Goal: Task Accomplishment & Management: Check status

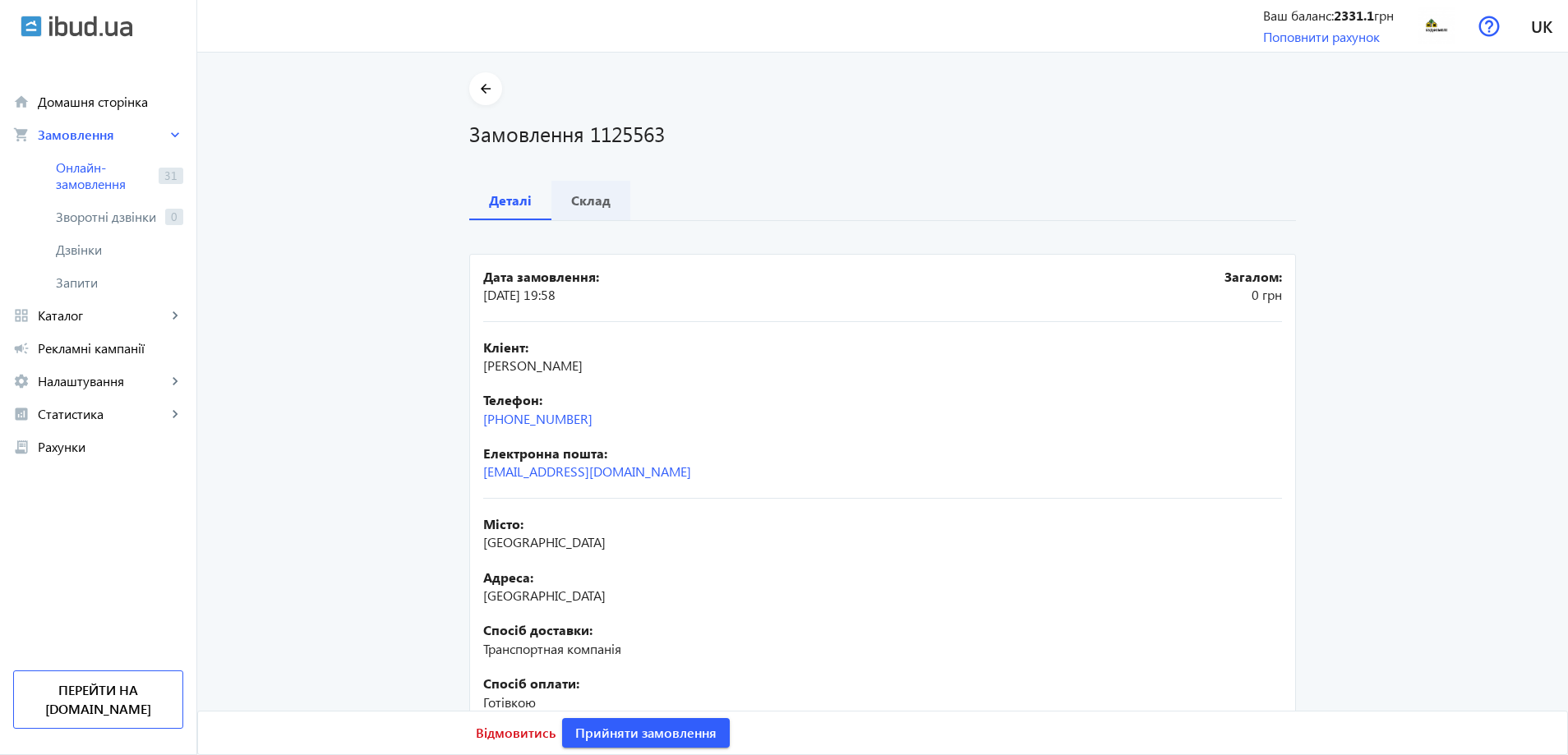
click at [585, 208] on b "Склад" at bounding box center [591, 200] width 40 height 13
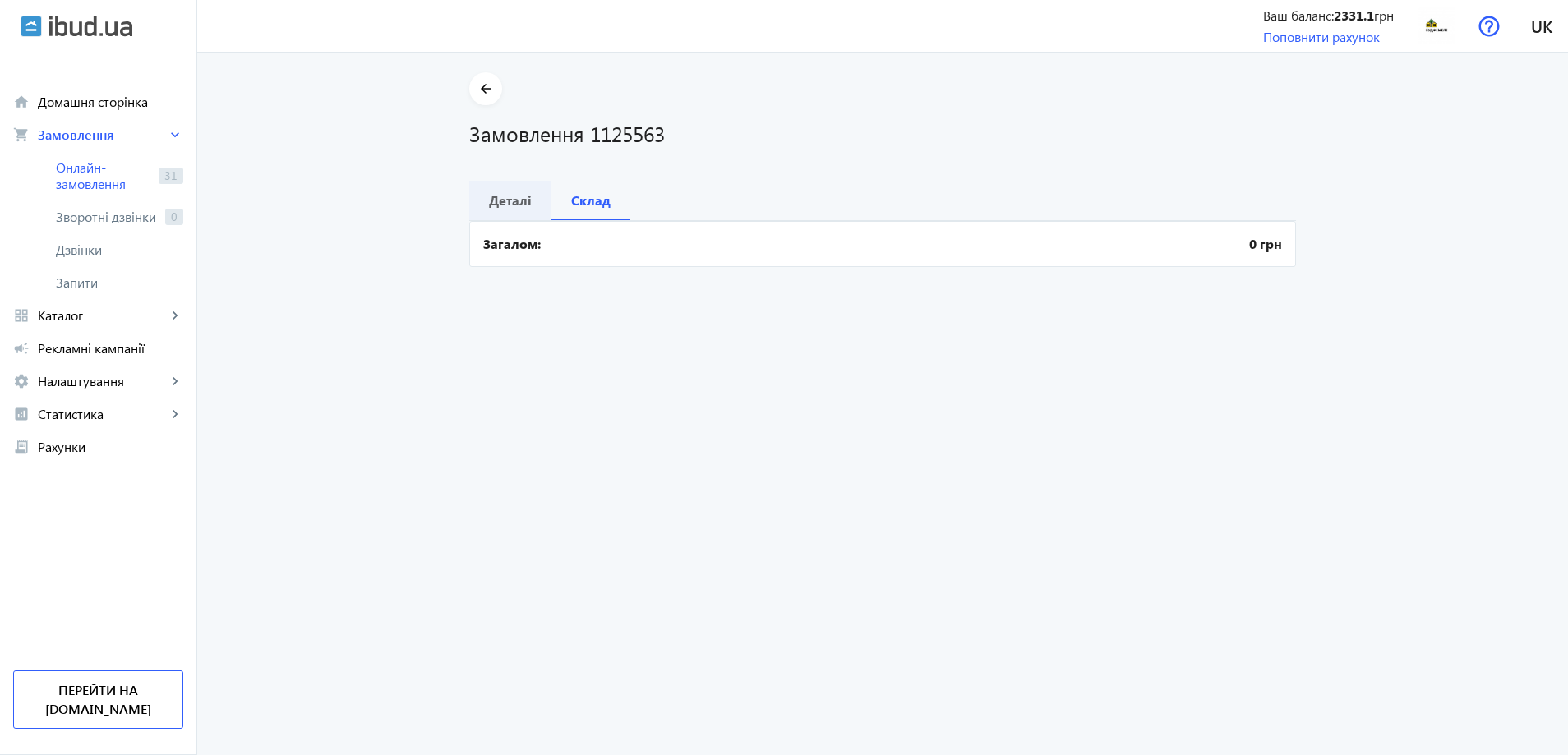
click at [507, 206] on b "Деталі" at bounding box center [510, 200] width 43 height 13
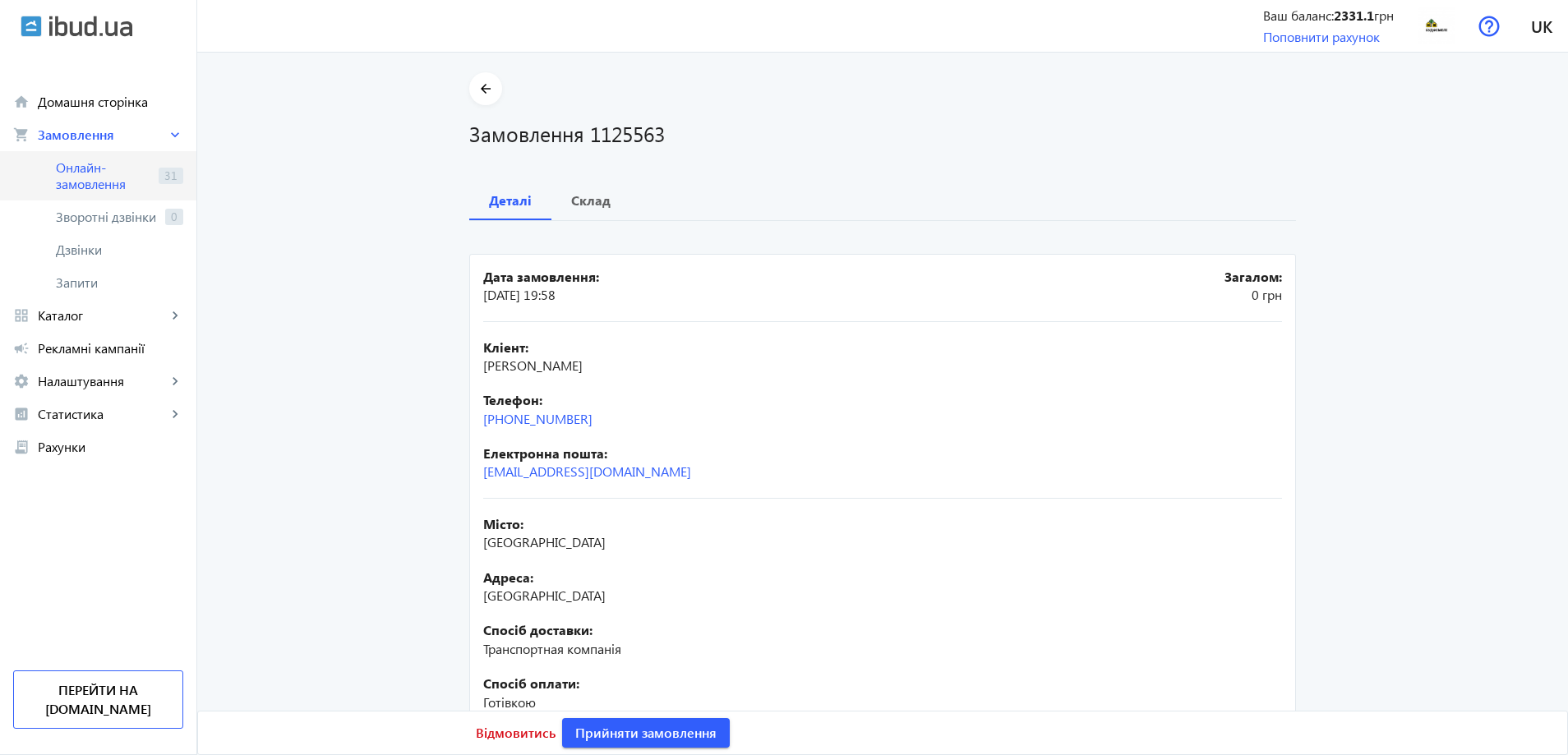
click at [97, 174] on span "Онлайн-замовлення" at bounding box center [104, 175] width 96 height 32
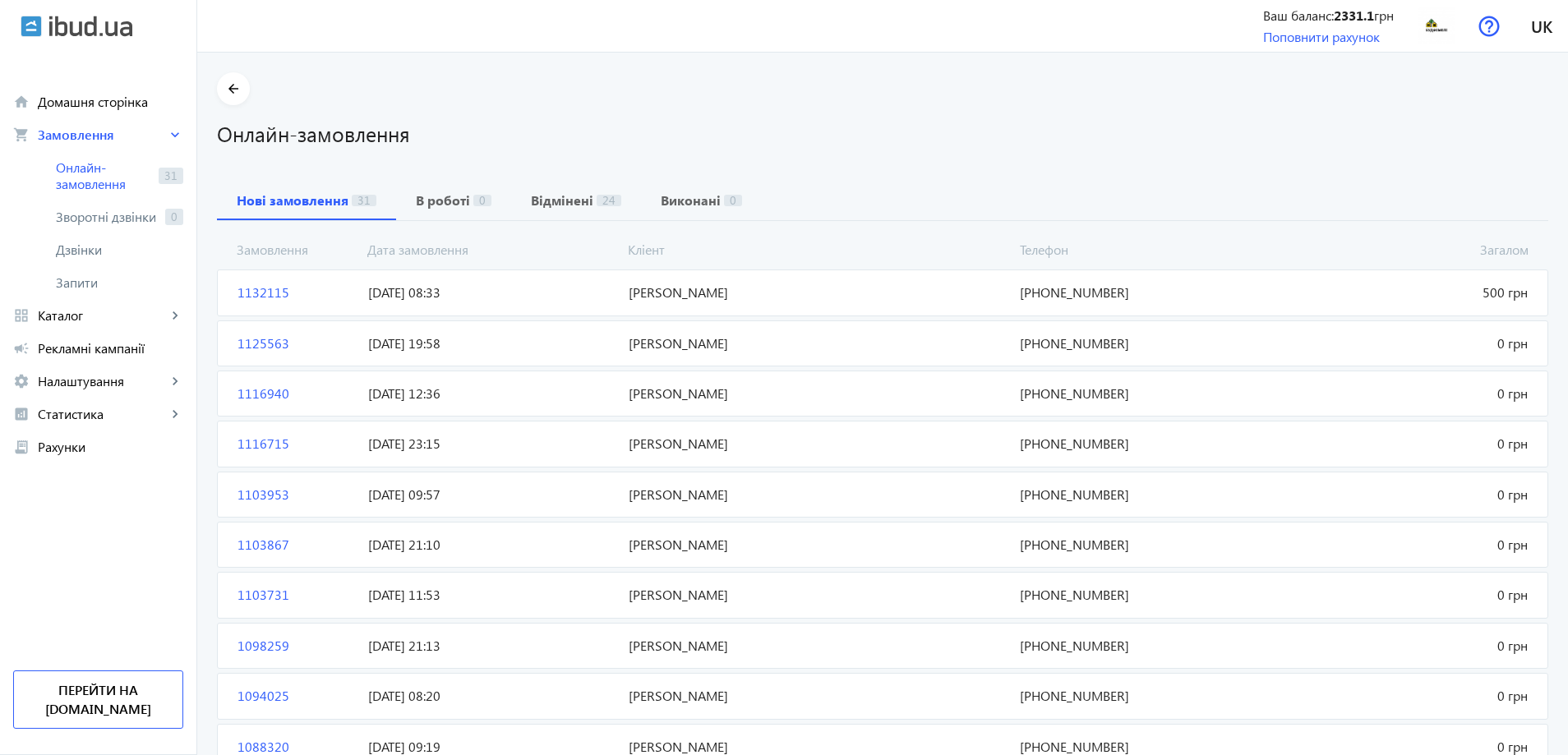
click at [684, 286] on span "[PERSON_NAME]" at bounding box center [818, 293] width 391 height 19
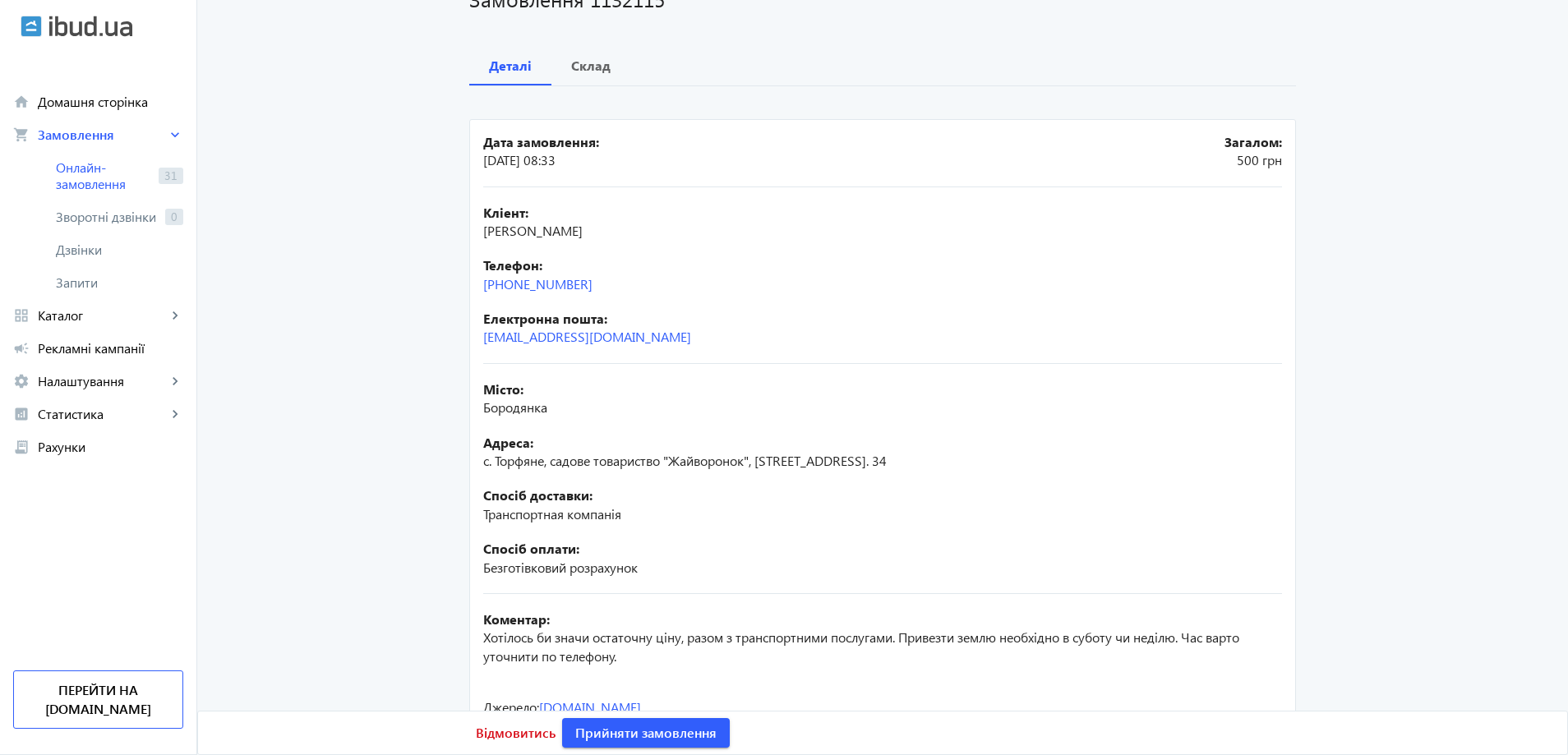
scroll to position [164, 0]
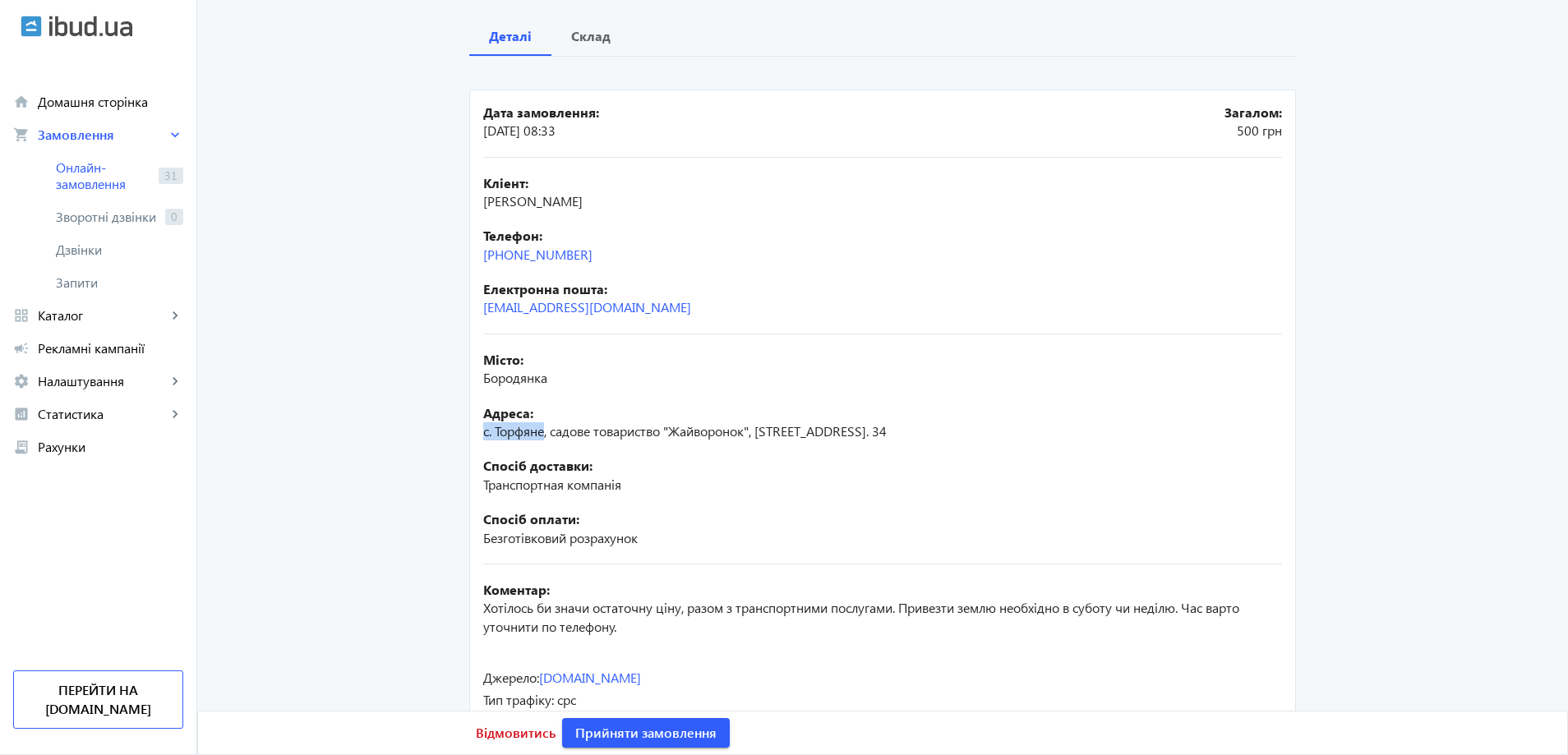
drag, startPoint x: 478, startPoint y: 432, endPoint x: 539, endPoint y: 434, distance: 61.0
click at [539, 434] on span "с. Торфяне, садове товариство "Жайворонок", [STREET_ADDRESS]. 34" at bounding box center [685, 431] width 404 height 18
copy span "с. [GEOGRAPHIC_DATA]"
